Goal: Information Seeking & Learning: Learn about a topic

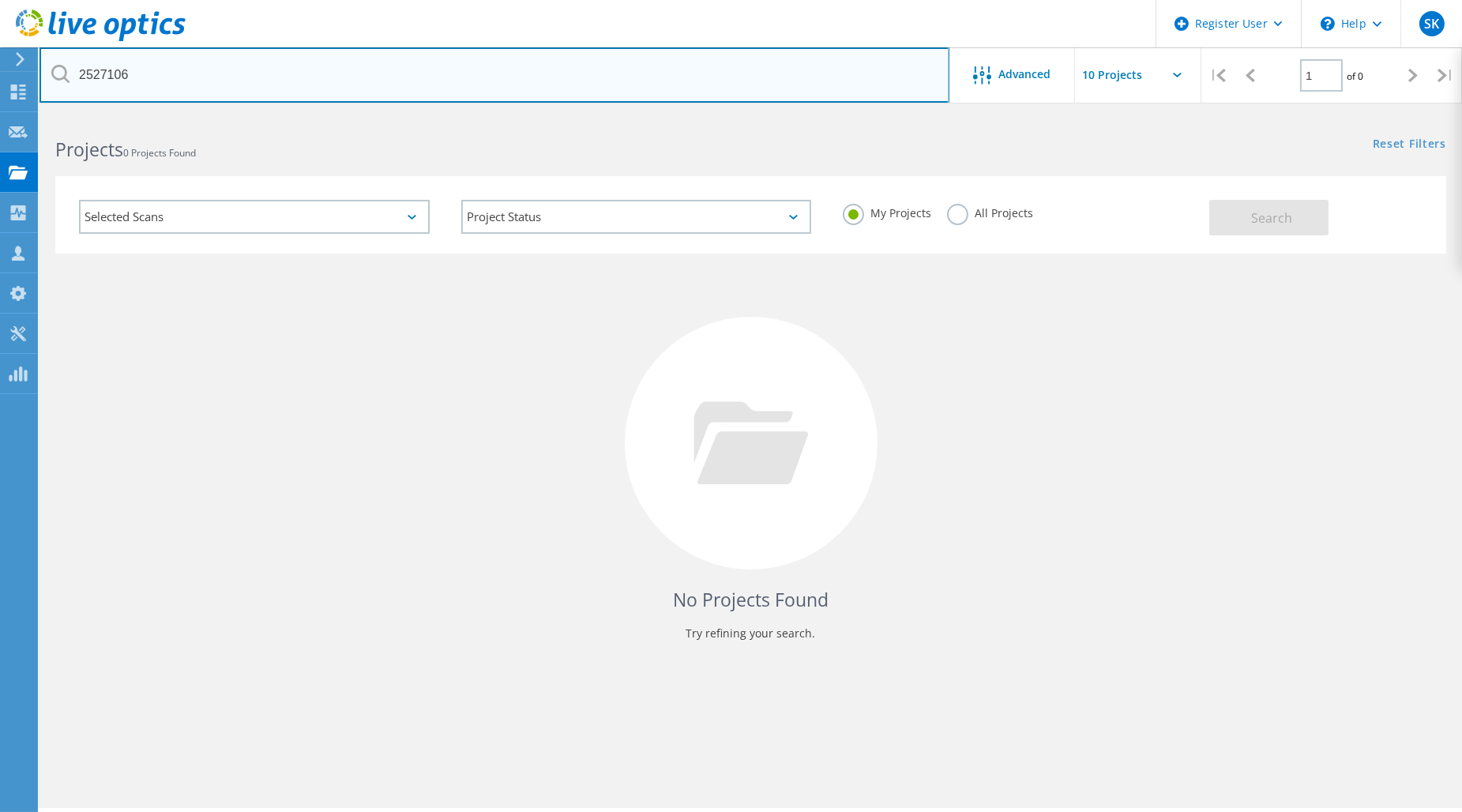
drag, startPoint x: 277, startPoint y: 76, endPoint x: 44, endPoint y: 87, distance: 233.3
click at [54, 85] on input "2527106" at bounding box center [494, 75] width 910 height 56
paste input "9"
type input "2527109"
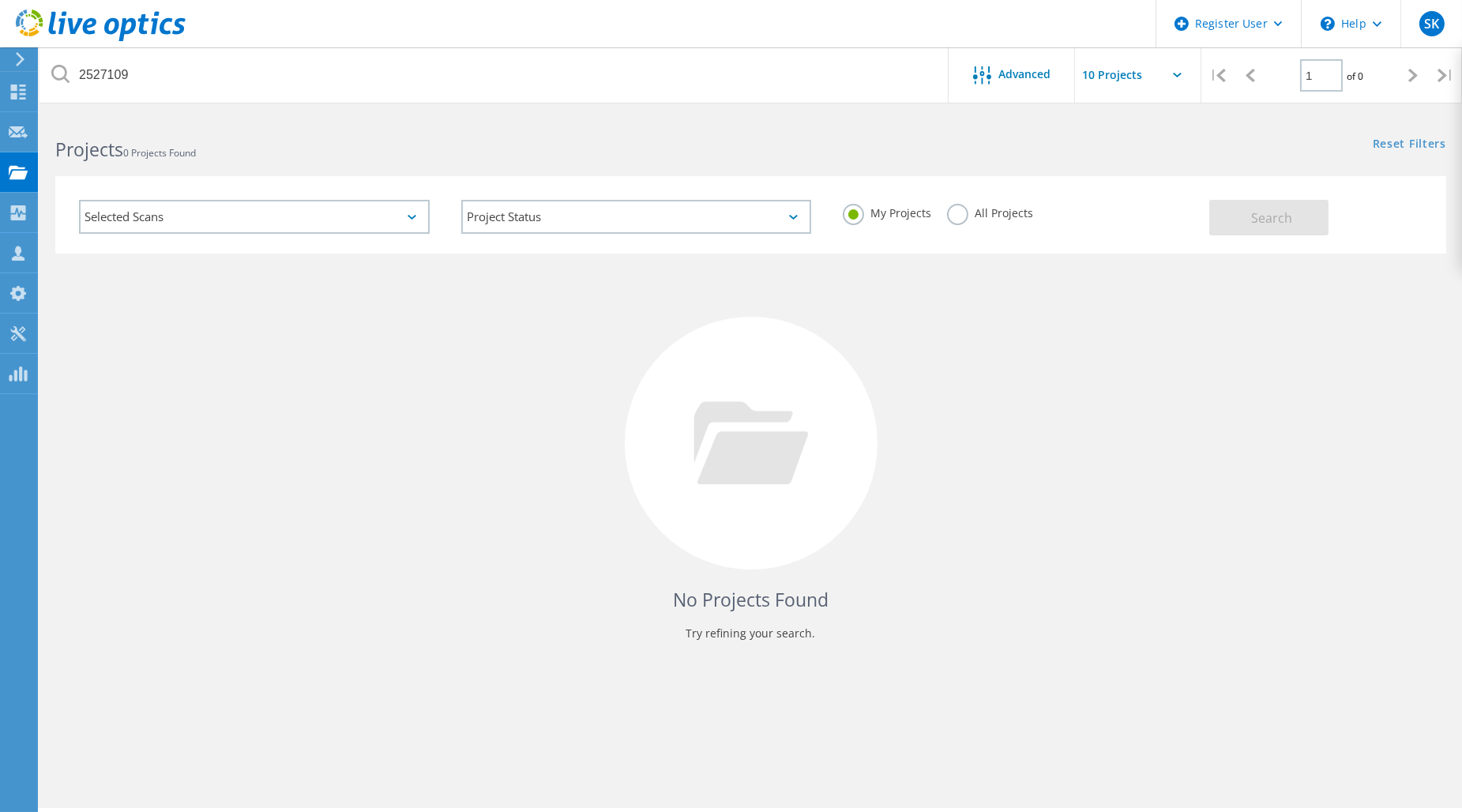
click at [966, 218] on label "All Projects" at bounding box center [989, 211] width 86 height 15
click at [0, 0] on input "All Projects" at bounding box center [0, 0] width 0 height 0
click at [1289, 200] on button "Search" at bounding box center [1269, 217] width 119 height 35
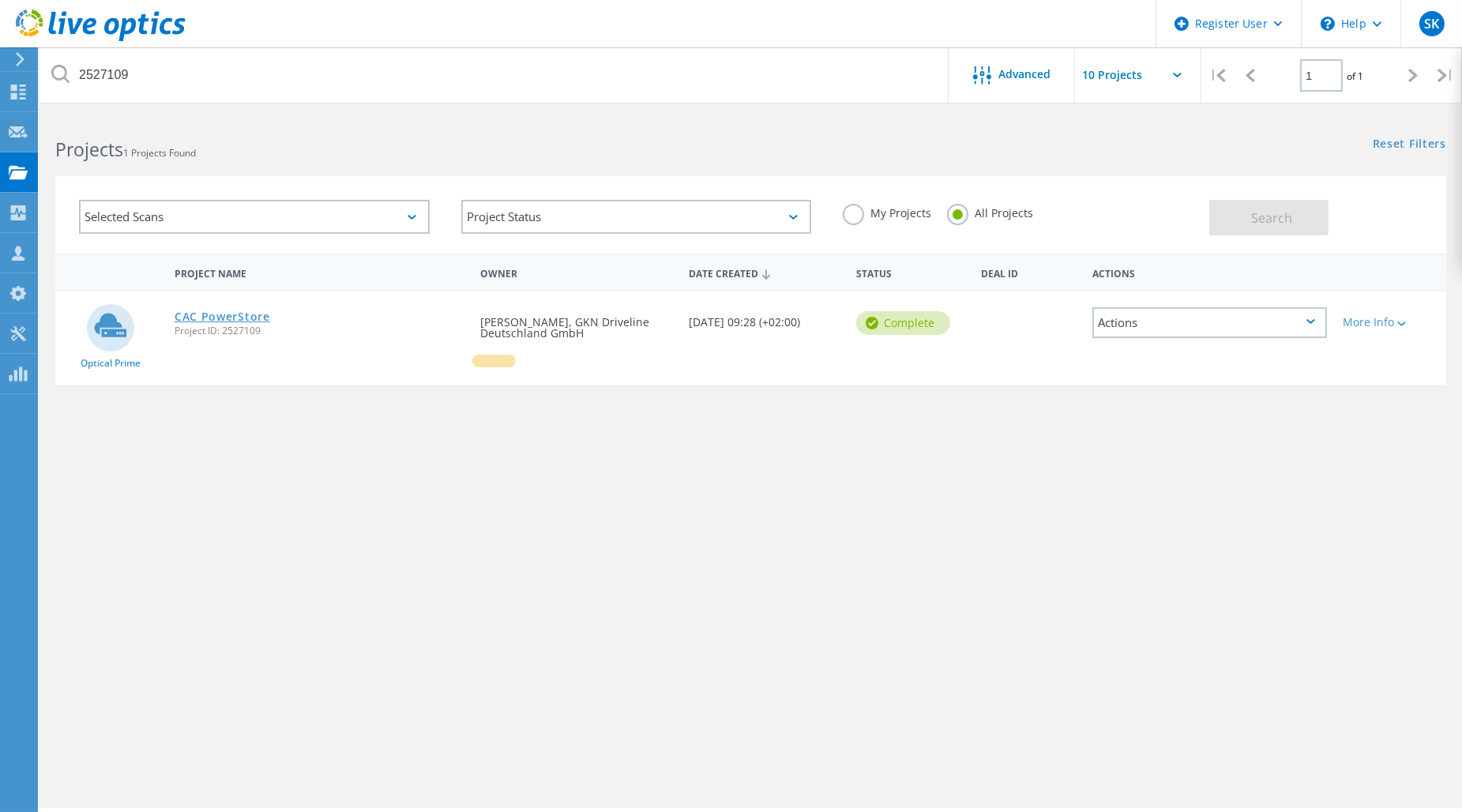
click at [257, 312] on link "CAC PowerStore" at bounding box center [222, 317] width 96 height 11
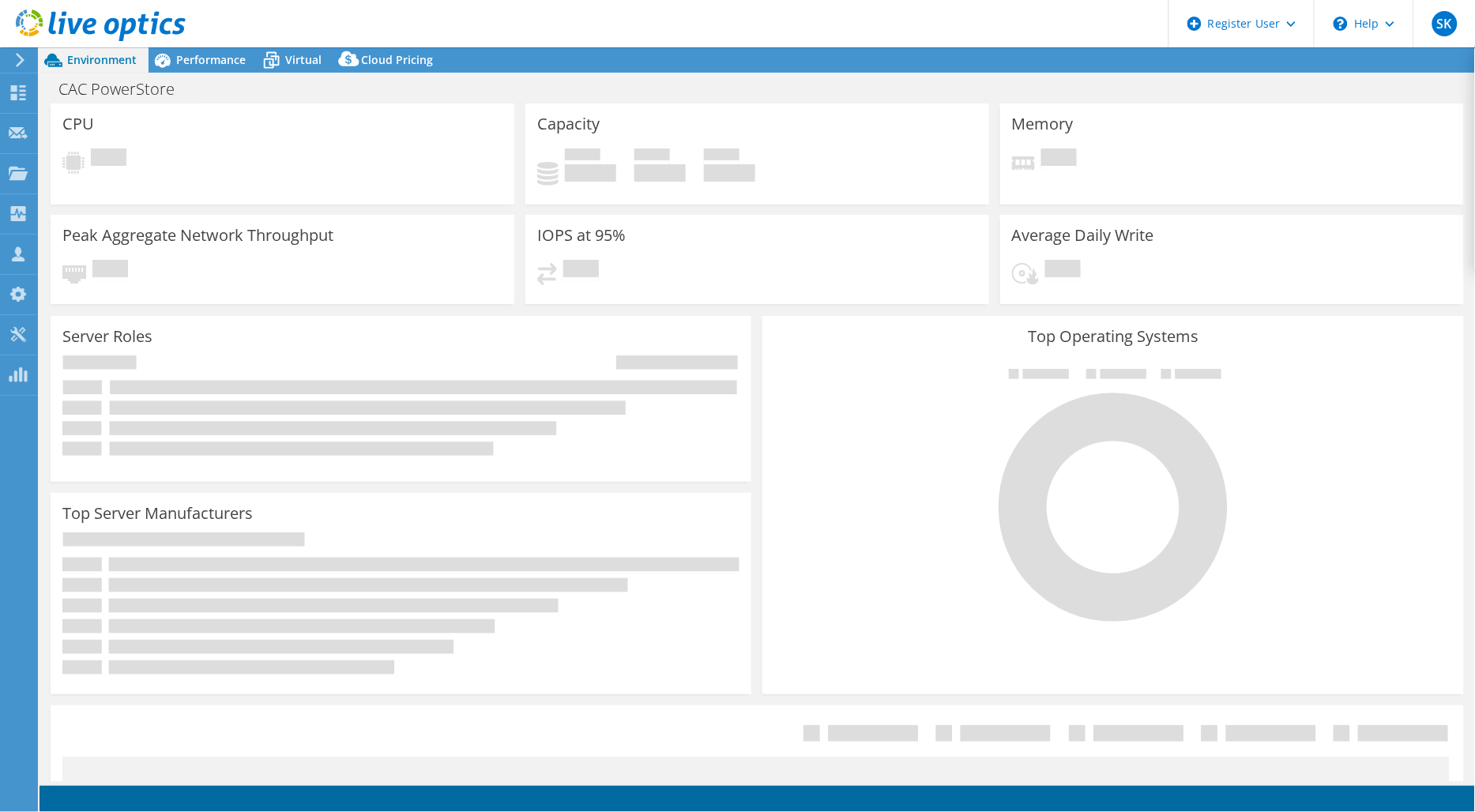
select select "EULondon"
select select "USD"
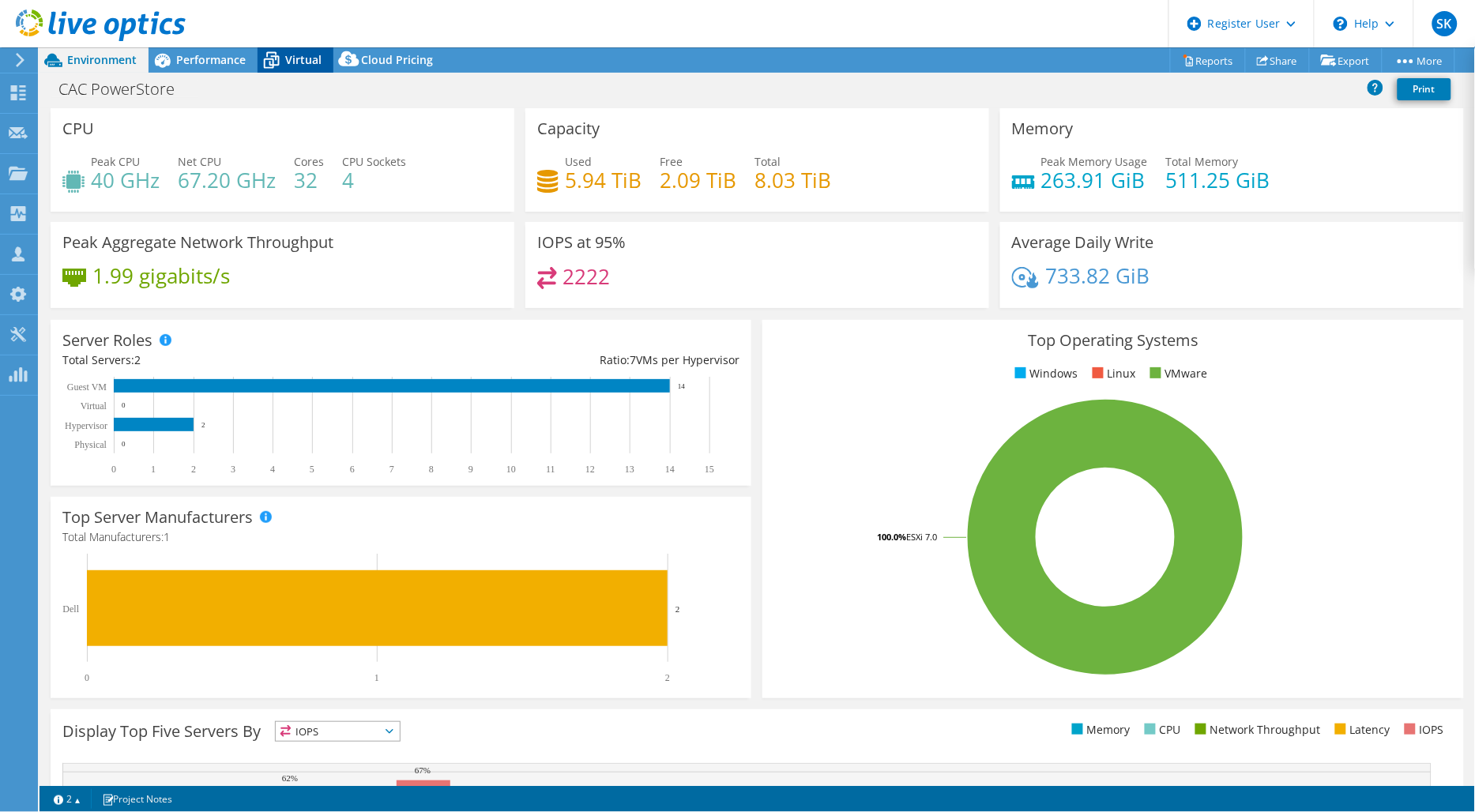
click at [296, 53] on span "Virtual" at bounding box center [304, 60] width 36 height 15
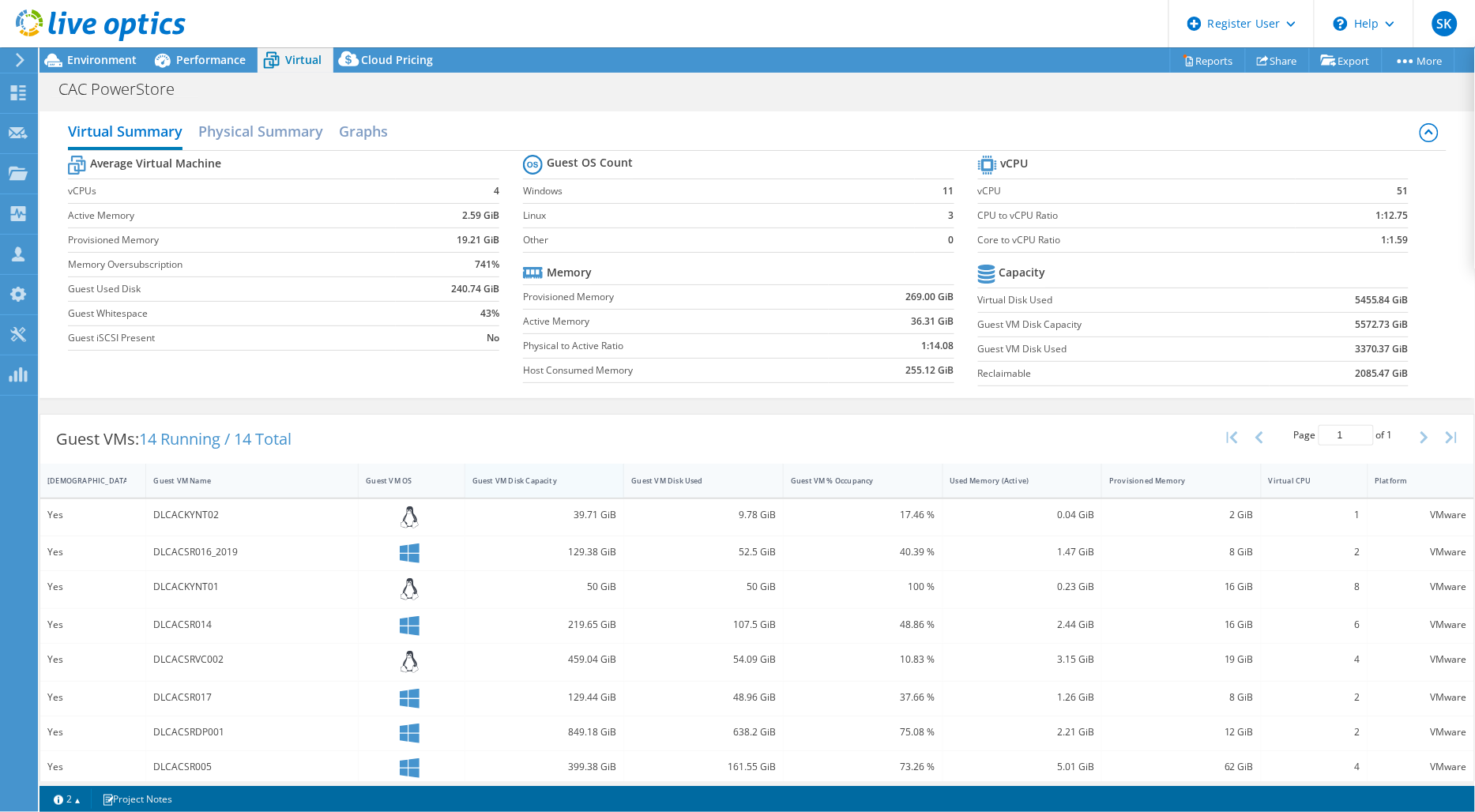
click at [546, 472] on div "Guest VM Disk Capacity" at bounding box center [535, 481] width 140 height 25
click at [546, 478] on div "Guest VM Disk Capacity" at bounding box center [536, 480] width 126 height 11
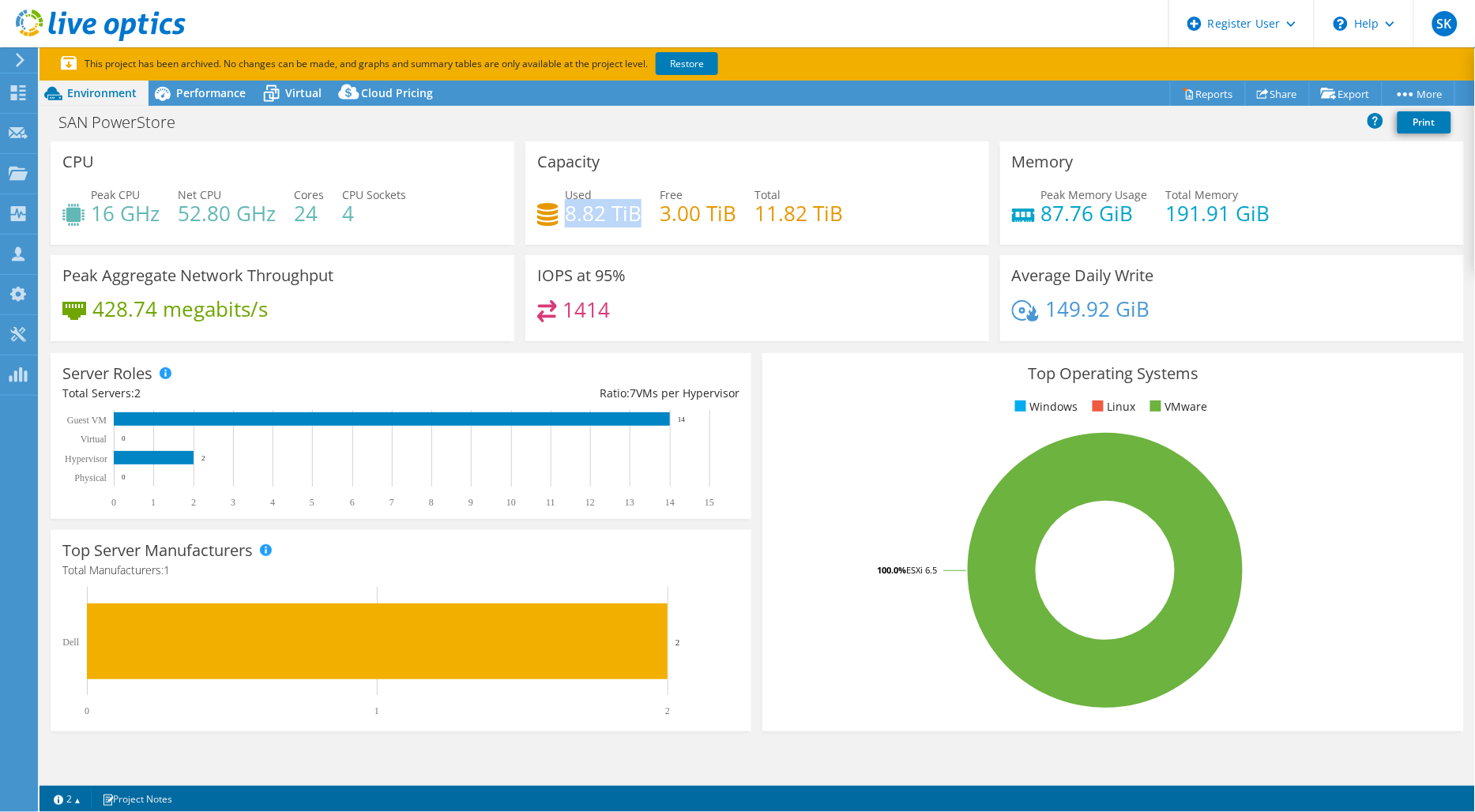
drag, startPoint x: 564, startPoint y: 208, endPoint x: 633, endPoint y: 209, distance: 69.0
click at [633, 209] on h4 "8.82 TiB" at bounding box center [604, 213] width 77 height 17
click at [311, 98] on span "Virtual" at bounding box center [304, 92] width 36 height 15
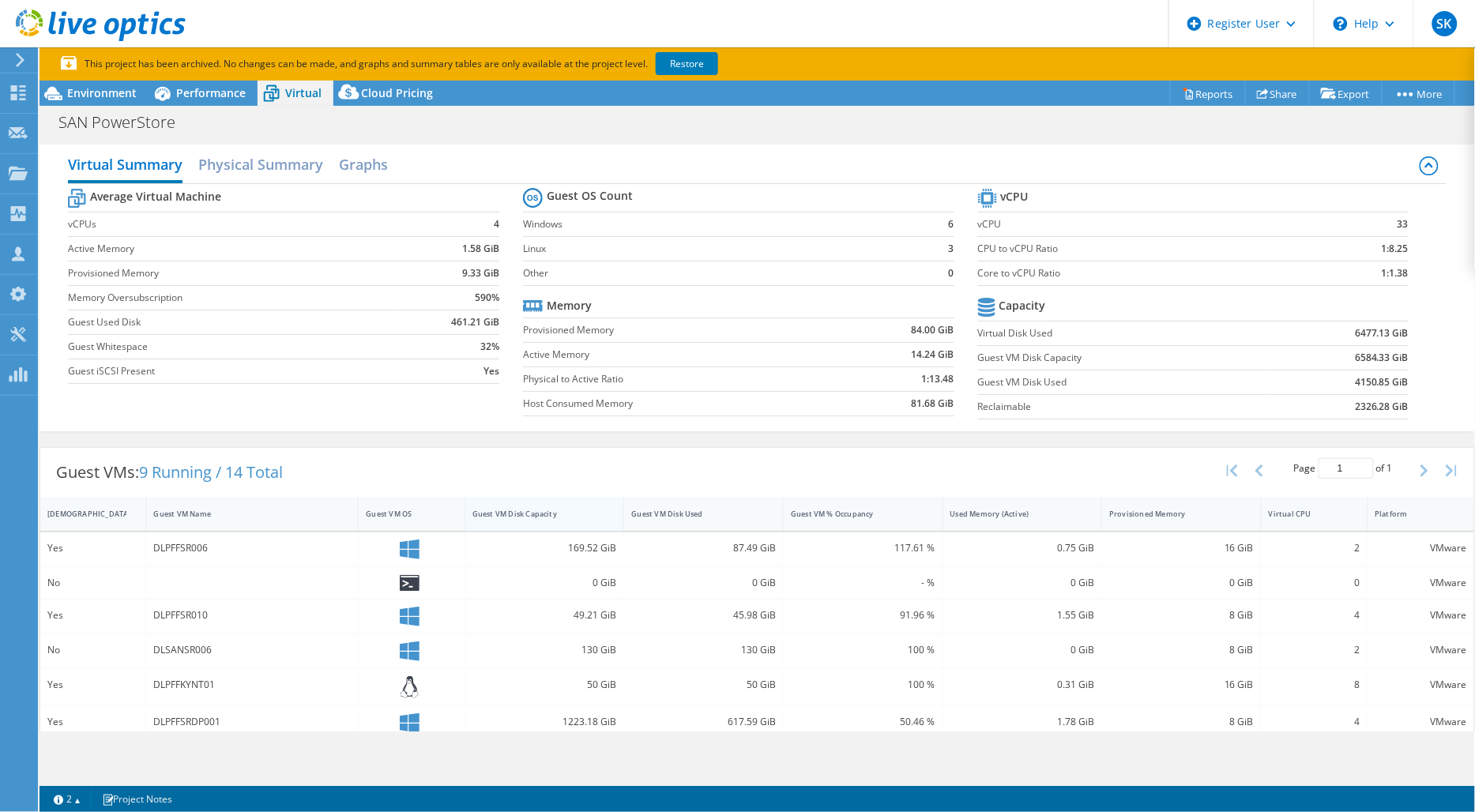
click at [555, 339] on td "Provisioned Memory" at bounding box center [681, 330] width 316 height 25
click at [542, 519] on div "Guest VM Disk Capacity" at bounding box center [535, 514] width 140 height 25
click at [542, 519] on div "Guest VM Disk Capacity" at bounding box center [535, 514] width 140 height 25
drag, startPoint x: 1329, startPoint y: 357, endPoint x: 1376, endPoint y: 357, distance: 47.0
click at [1376, 357] on td "6584.33 GiB" at bounding box center [1339, 357] width 140 height 25
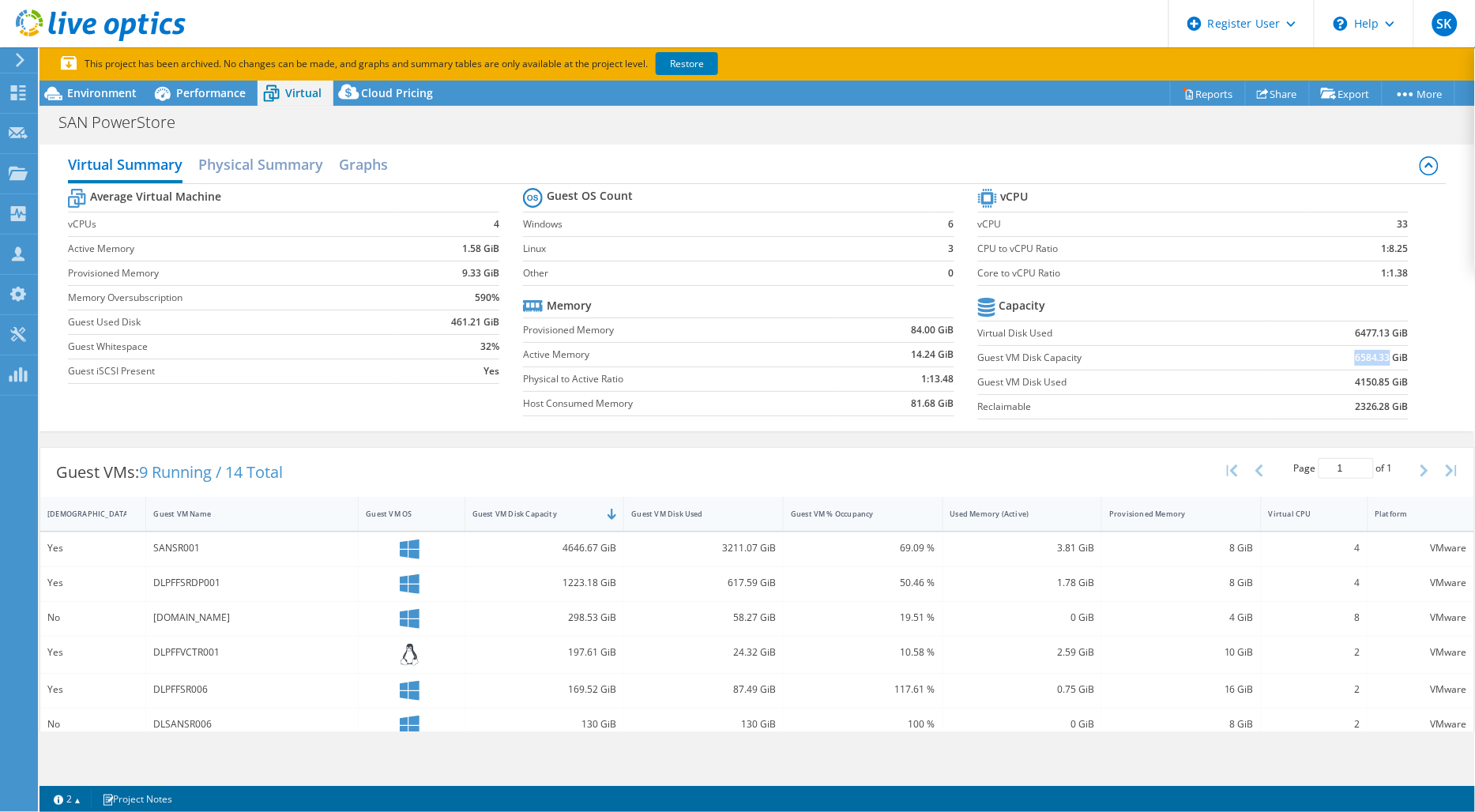
copy b "6584.33"
click at [88, 93] on span "Environment" at bounding box center [101, 92] width 70 height 15
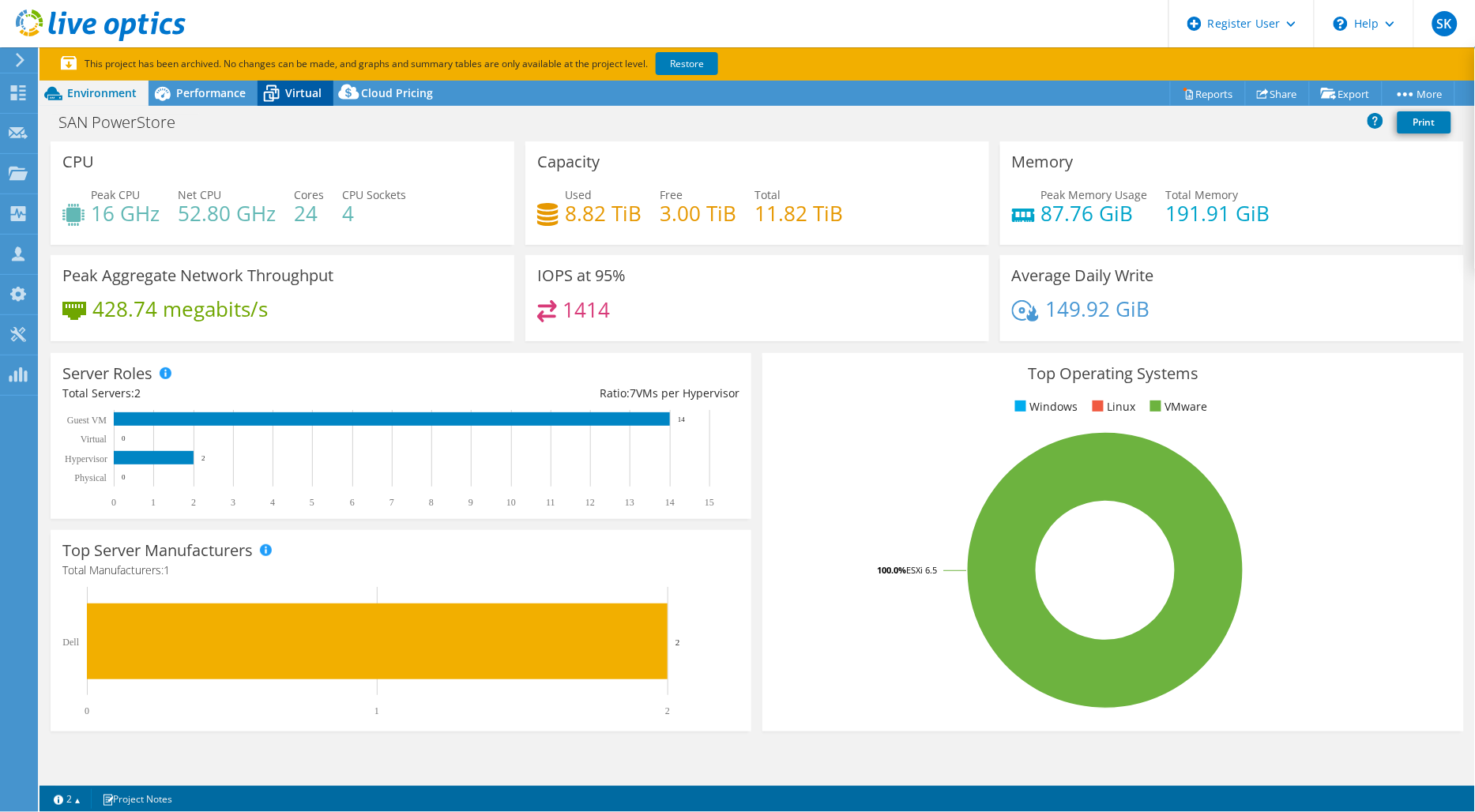
click at [293, 92] on span "Virtual" at bounding box center [304, 92] width 36 height 15
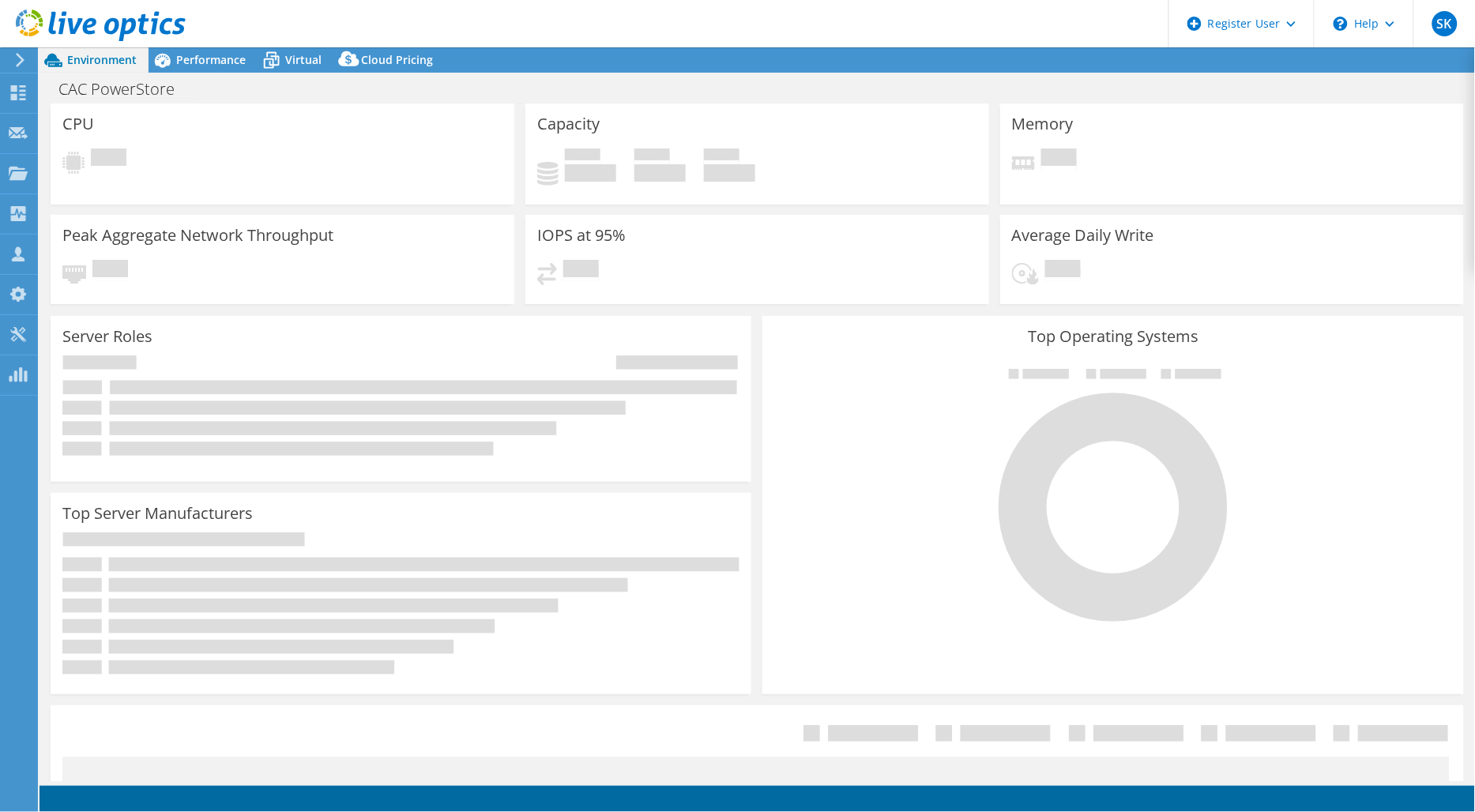
select select "EULondon"
select select "USD"
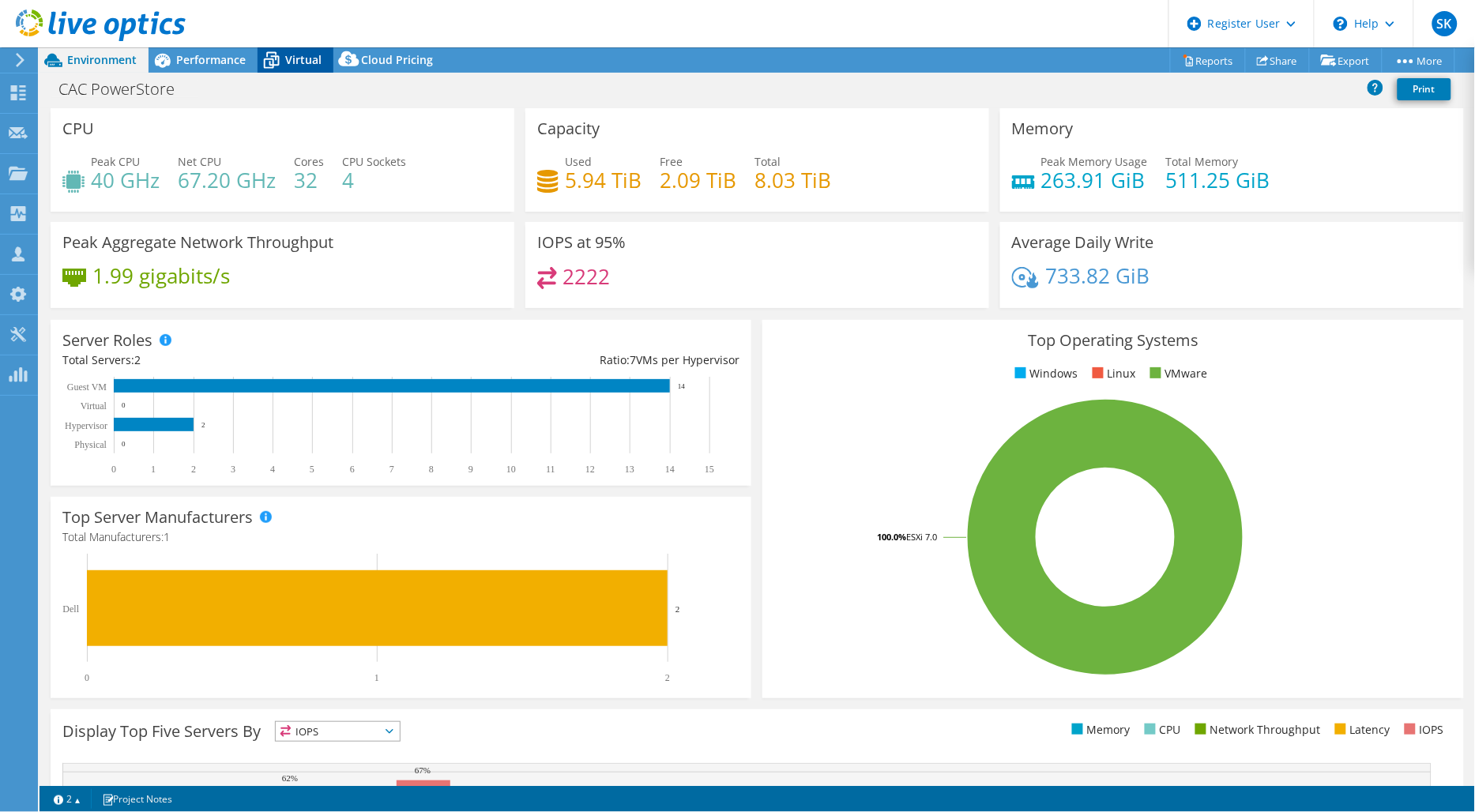
click at [310, 52] on span "Virtual" at bounding box center [304, 60] width 36 height 15
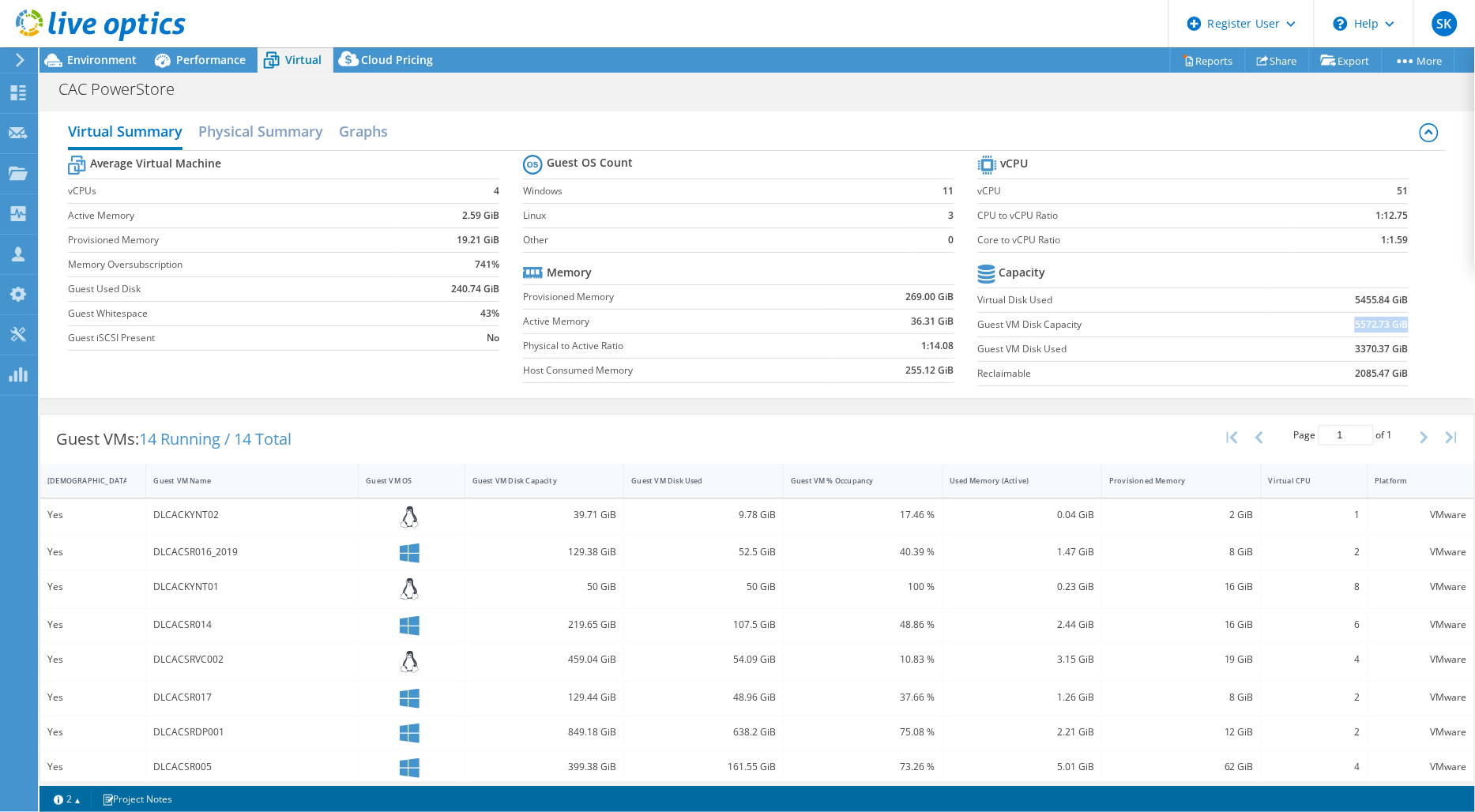
drag, startPoint x: 1339, startPoint y: 325, endPoint x: 1395, endPoint y: 326, distance: 56.0
click at [1395, 326] on td "5572.73 GiB" at bounding box center [1339, 324] width 140 height 25
click at [501, 482] on div "Guest VM Disk Capacity" at bounding box center [536, 480] width 126 height 11
click at [524, 479] on div "Guest VM Disk Capacity" at bounding box center [536, 480] width 126 height 11
click at [219, 70] on div "Performance" at bounding box center [203, 60] width 109 height 25
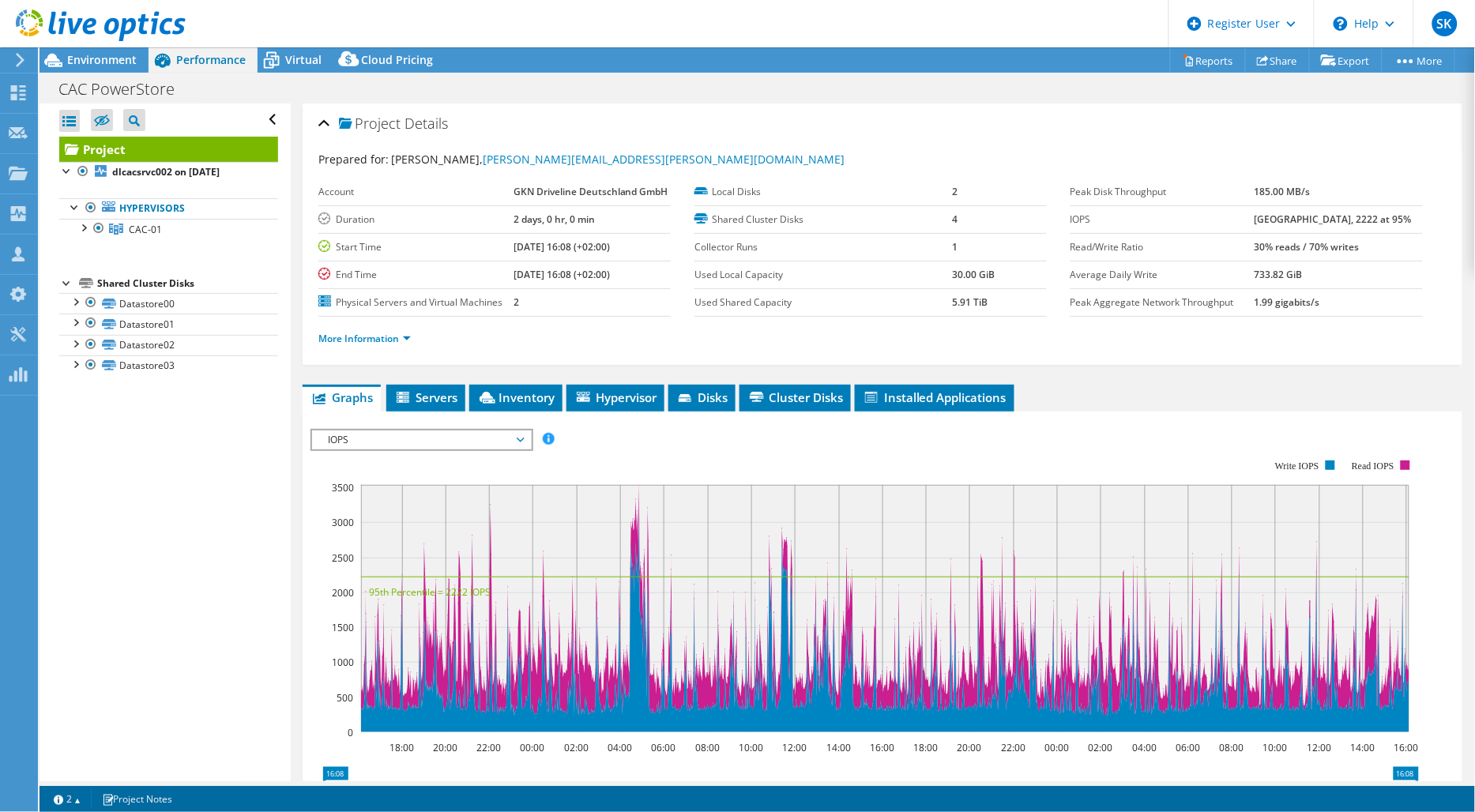
click at [407, 343] on li "More Information" at bounding box center [369, 339] width 102 height 17
click at [405, 334] on link "More Information" at bounding box center [364, 339] width 92 height 13
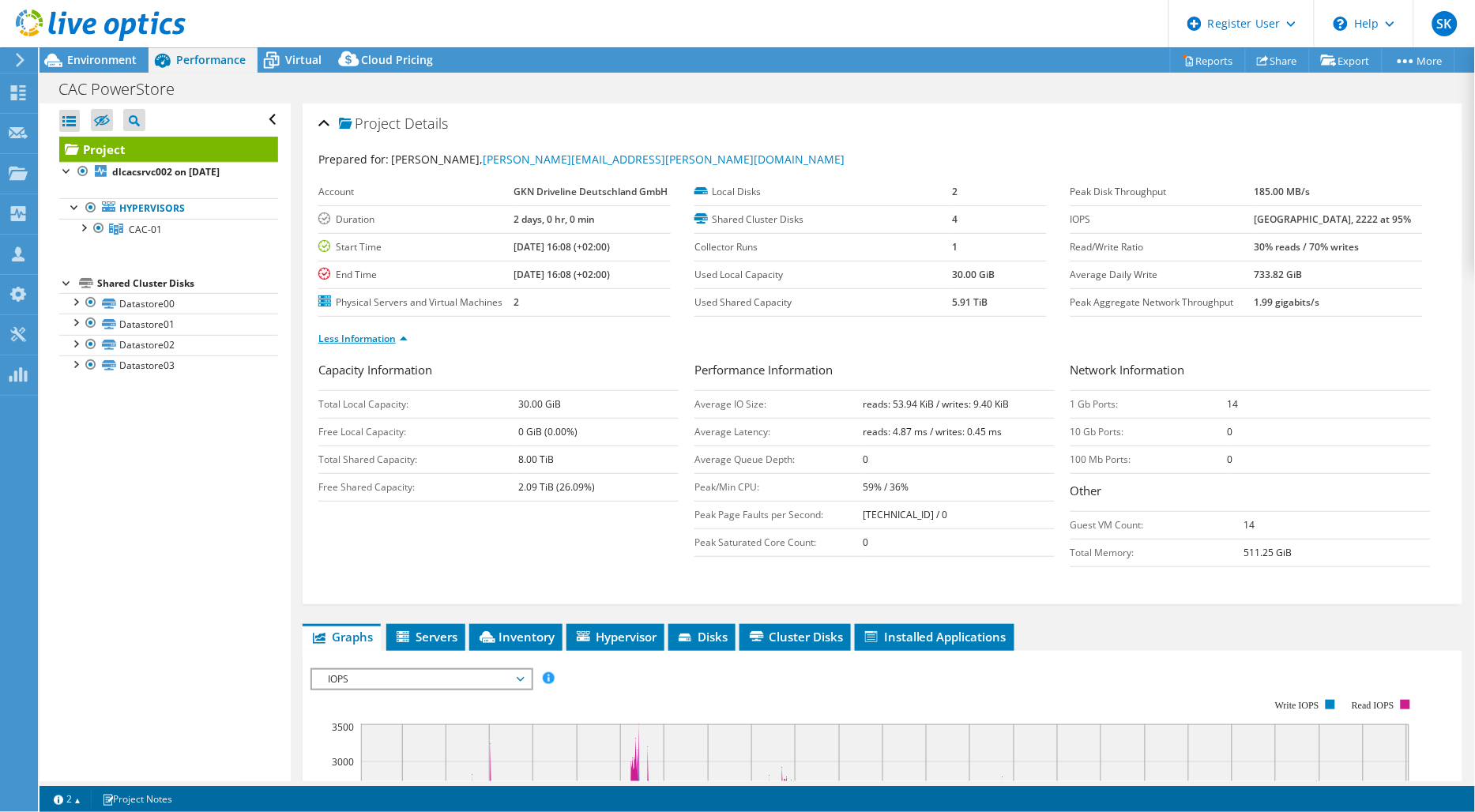
click at [405, 334] on link "Less Information" at bounding box center [362, 339] width 89 height 13
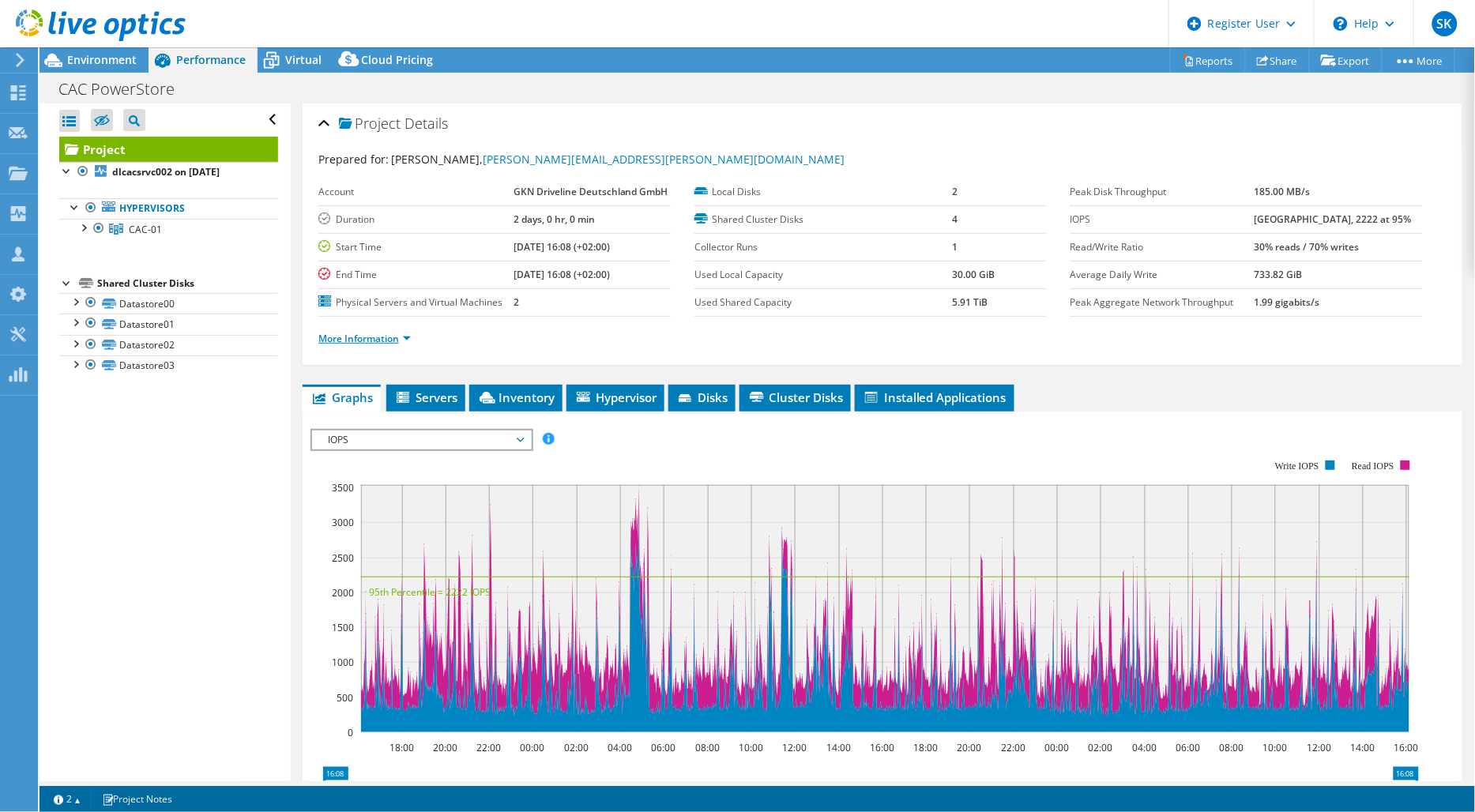
click at [411, 332] on link "More Information" at bounding box center [364, 339] width 92 height 13
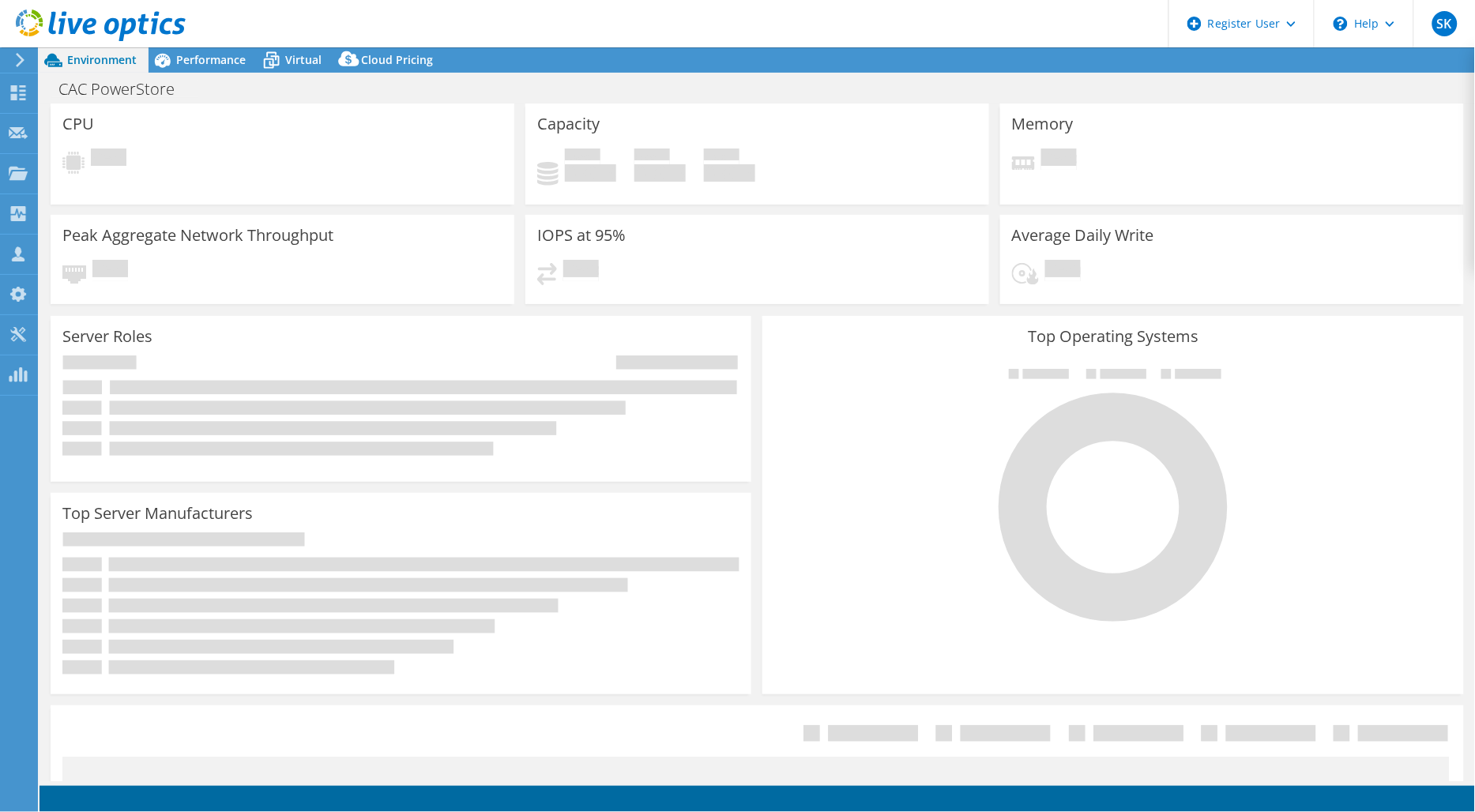
select select
select select "USD"
select select "EULondon"
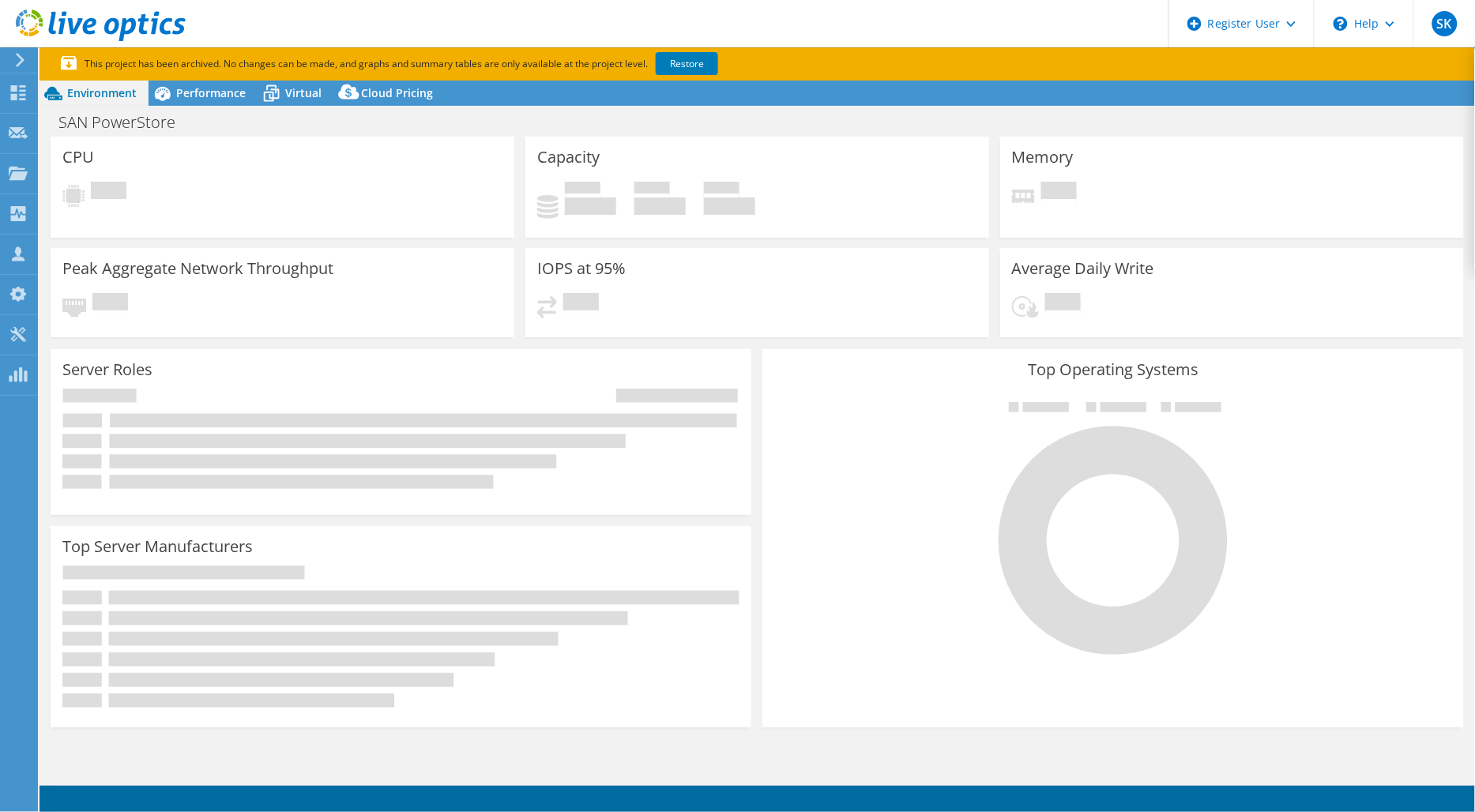
select select "USD"
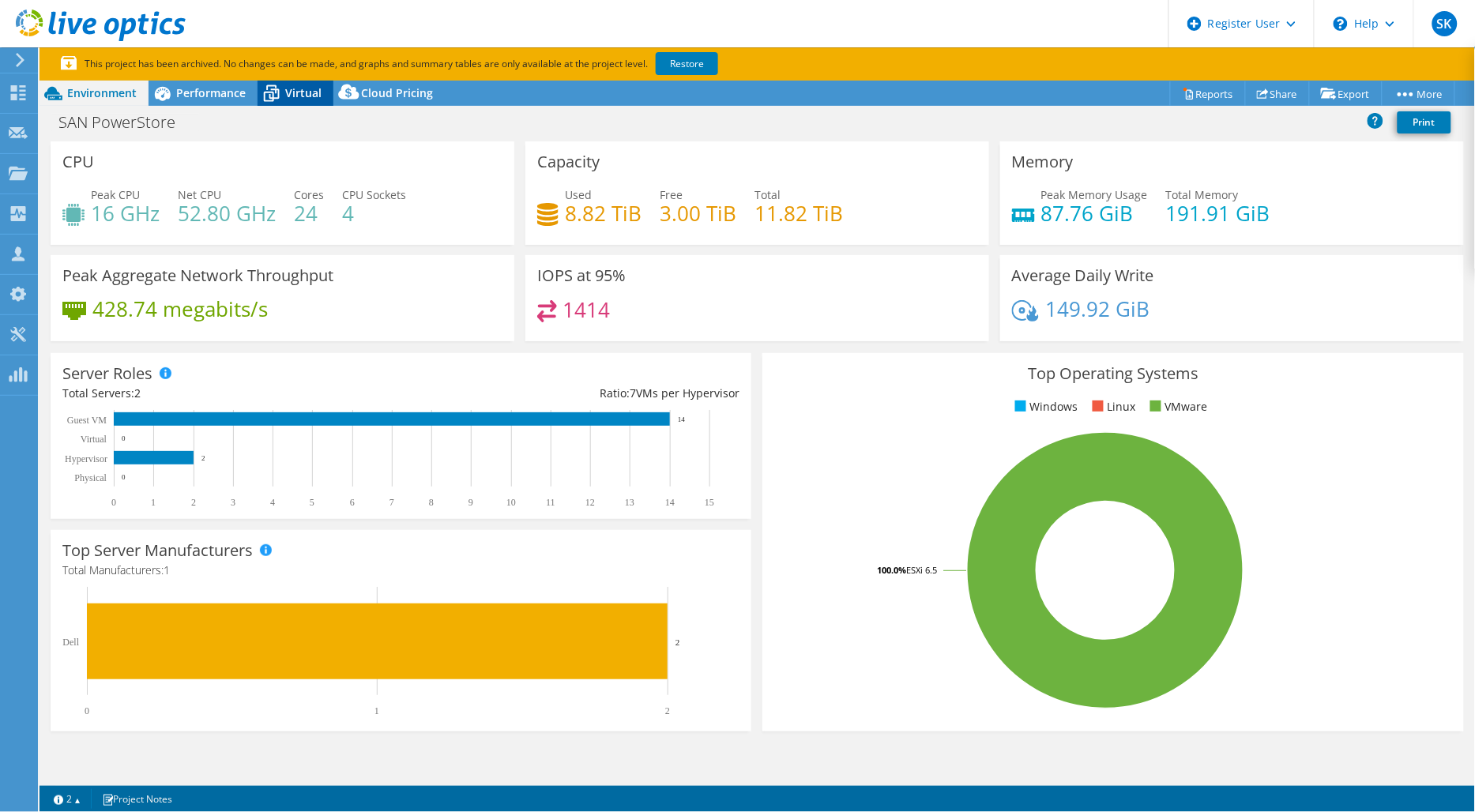
click at [303, 92] on span "Virtual" at bounding box center [304, 92] width 36 height 15
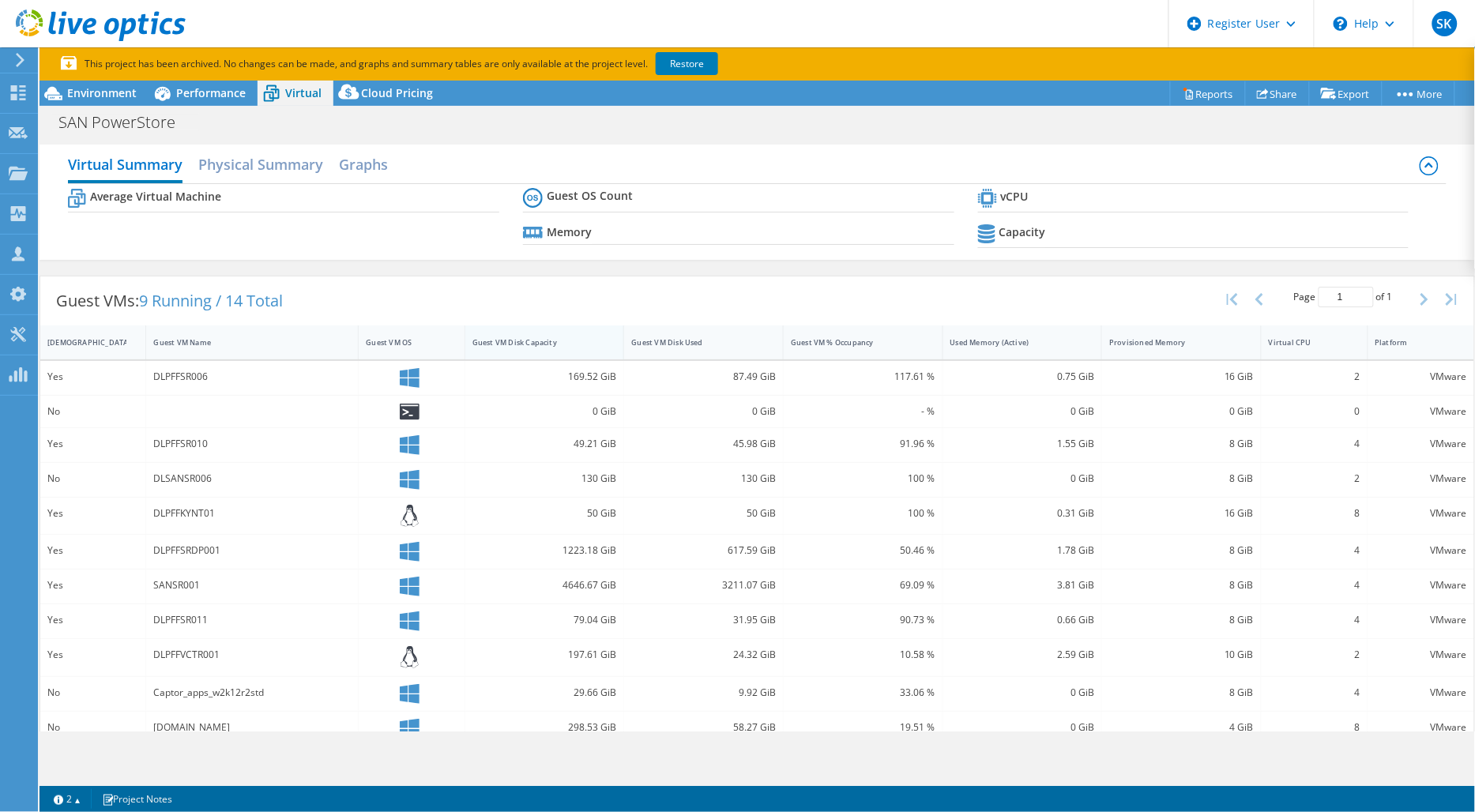
click at [582, 342] on div "Virtual Summary Physical Summary Graphs Average Virtual Machine Guest OS Count …" at bounding box center [757, 499] width 1436 height 725
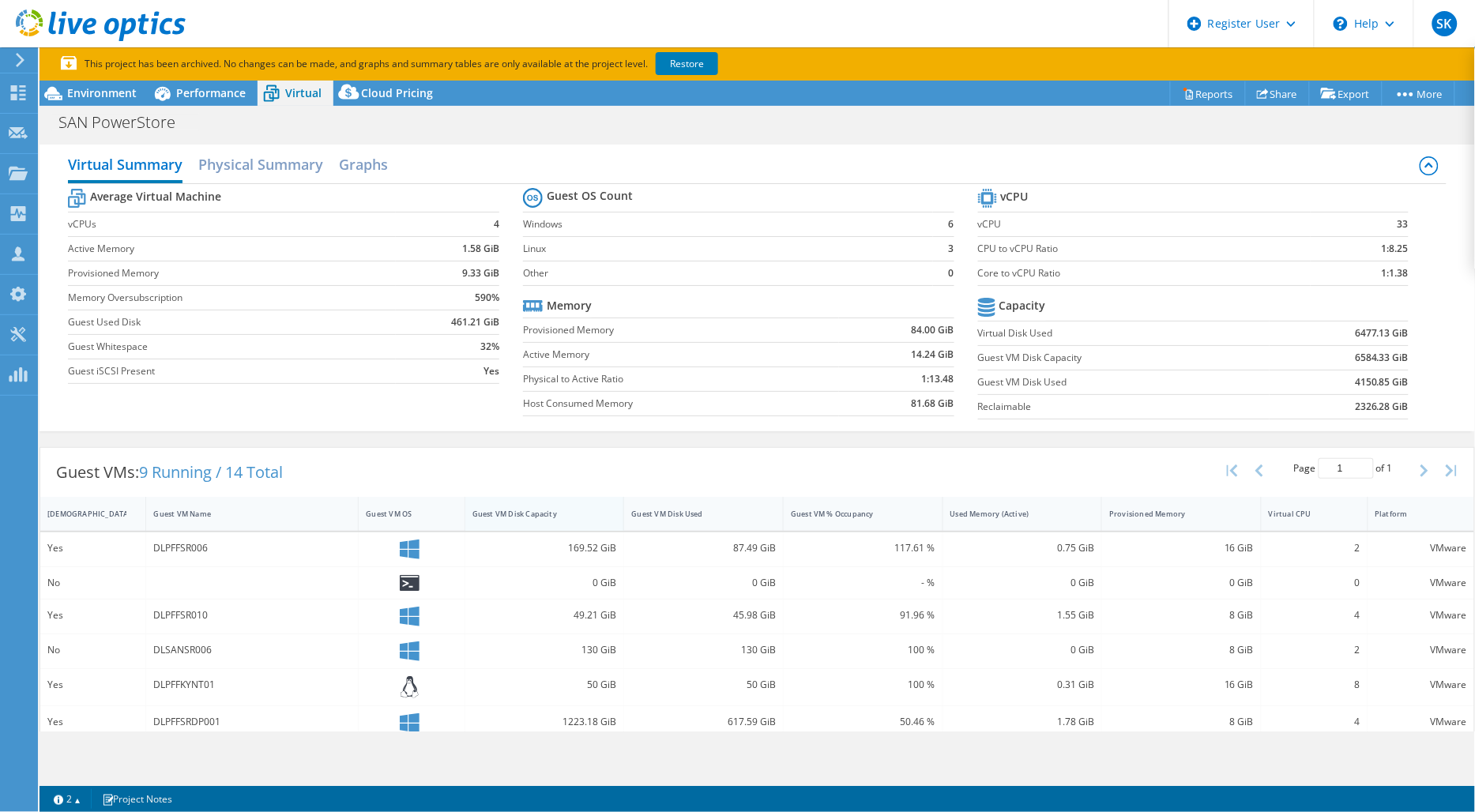
click at [538, 512] on div "Guest VM Disk Capacity" at bounding box center [536, 514] width 126 height 11
click at [565, 519] on div "Guest VM Disk Capacity" at bounding box center [535, 514] width 140 height 25
